Goal: Find specific page/section: Find specific page/section

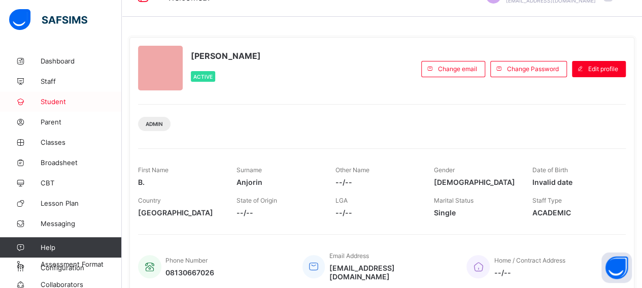
scroll to position [6, 0]
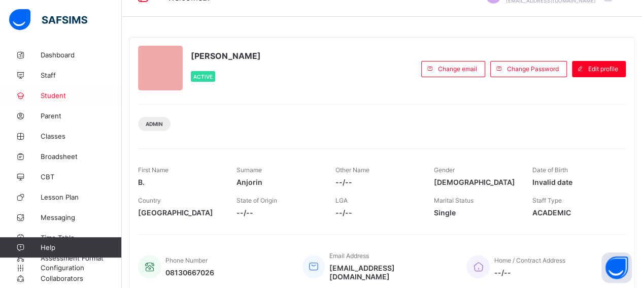
click at [60, 94] on span "Student" at bounding box center [81, 95] width 81 height 8
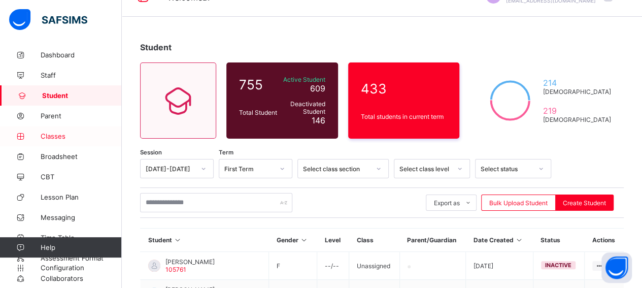
click at [57, 135] on span "Classes" at bounding box center [81, 136] width 81 height 8
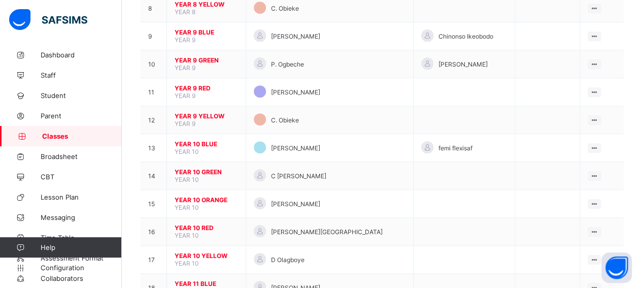
scroll to position [316, 0]
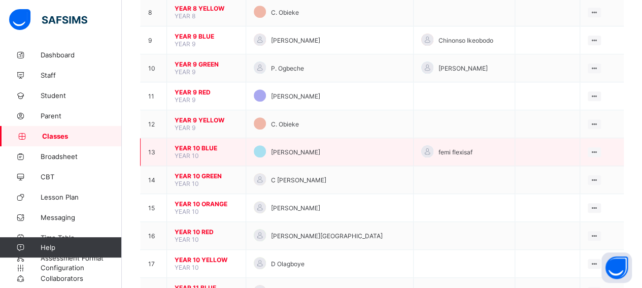
click at [213, 144] on span "YEAR 10 BLUE" at bounding box center [205, 148] width 63 height 8
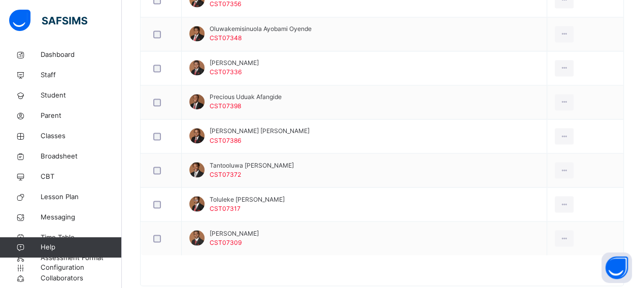
scroll to position [825, 0]
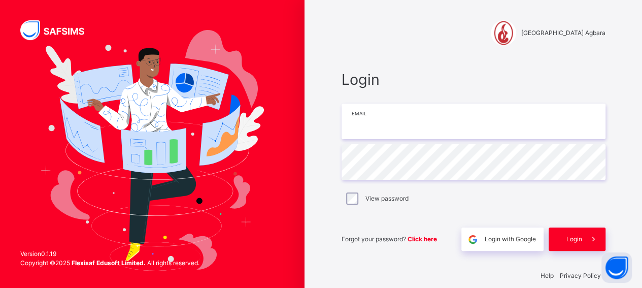
type input "**********"
